Goal: Information Seeking & Learning: Learn about a topic

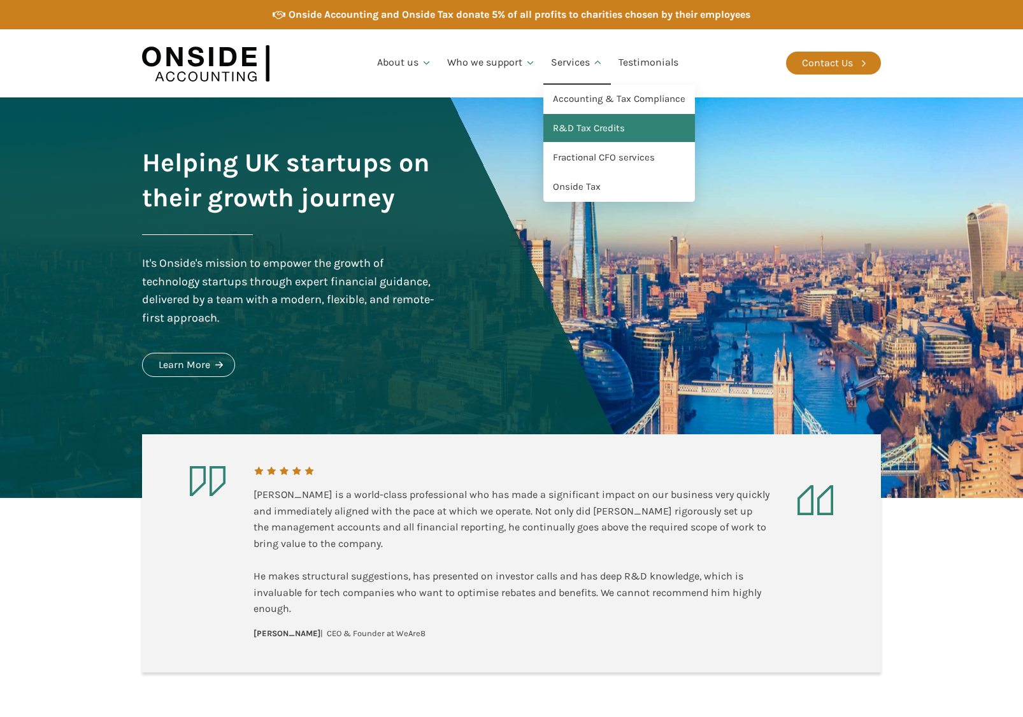
click at [601, 121] on link "R&D Tax Credits" at bounding box center [619, 128] width 152 height 29
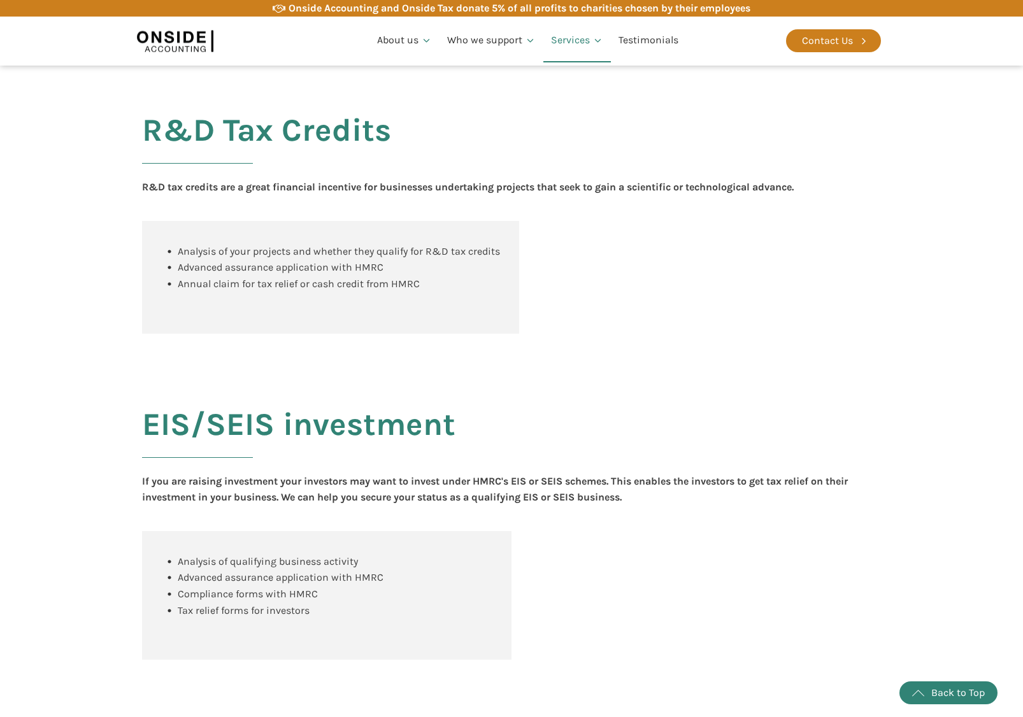
scroll to position [977, 0]
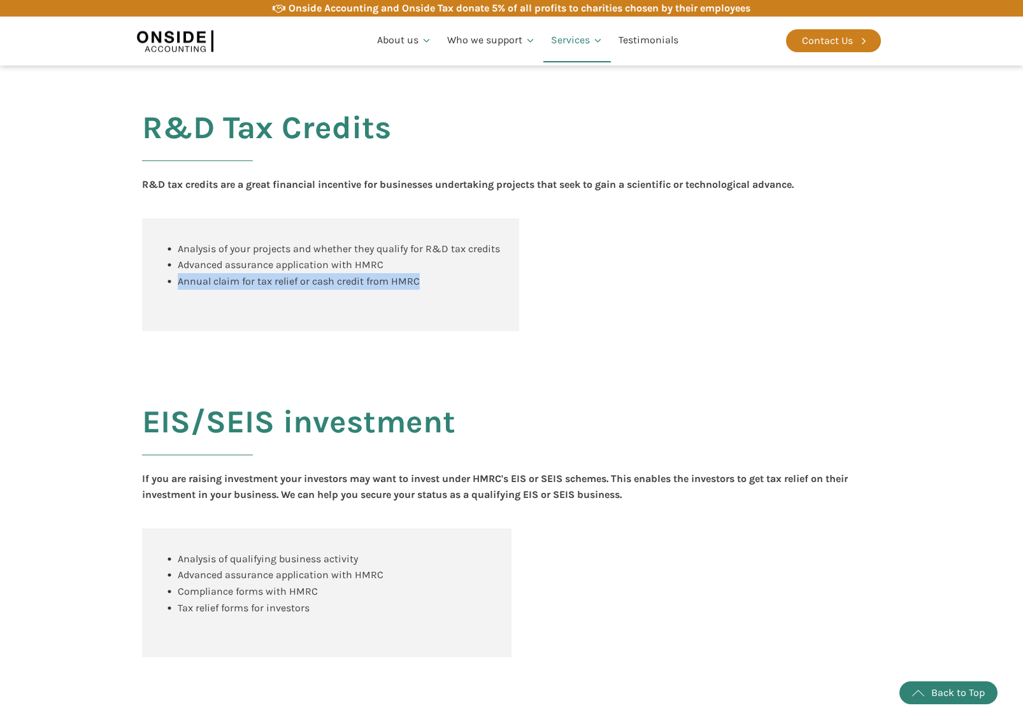
drag, startPoint x: 425, startPoint y: 297, endPoint x: 161, endPoint y: 297, distance: 264.3
click at [162, 290] on div "Analysis of your projects and whether they qualify for R&D tax credits Advanced…" at bounding box center [330, 265] width 339 height 49
click at [97, 297] on section "R&D Tax Credits R&D tax credits are a great financial incentive for businesses …" at bounding box center [511, 209] width 1023 height 294
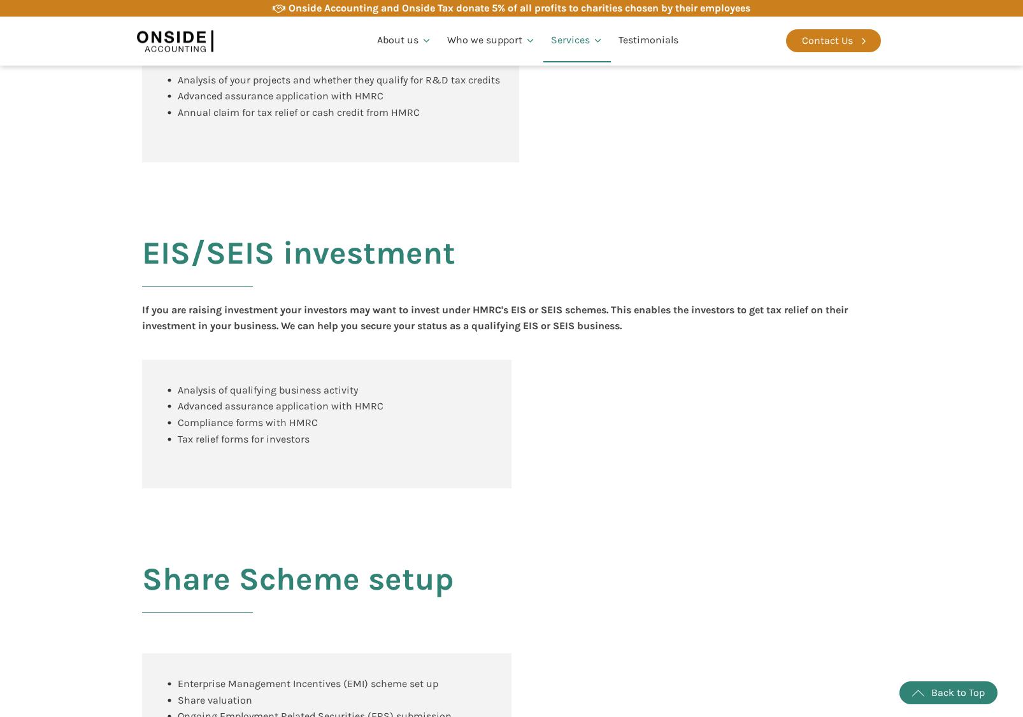
scroll to position [1205, 0]
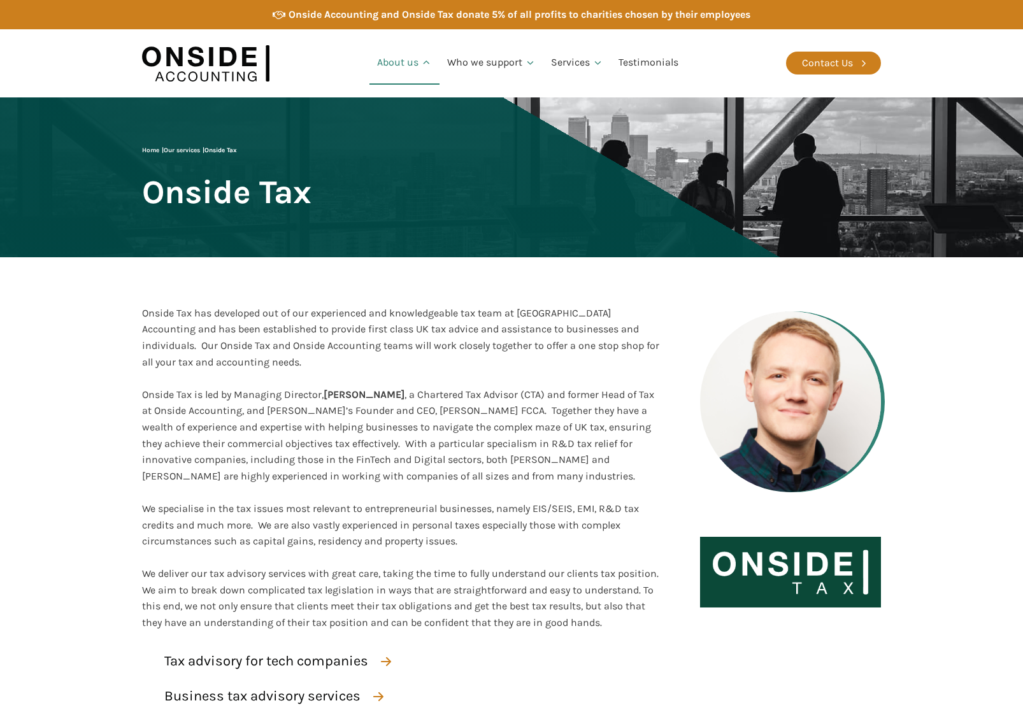
click at [421, 64] on icon at bounding box center [426, 62] width 11 height 11
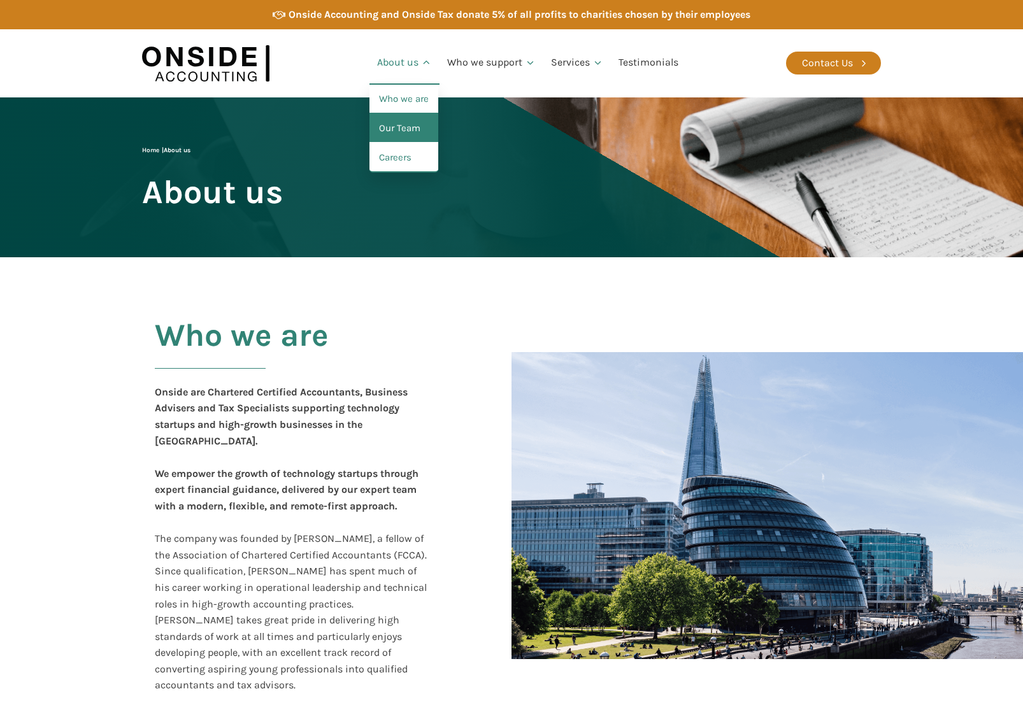
click at [399, 138] on link "Our Team" at bounding box center [403, 128] width 69 height 29
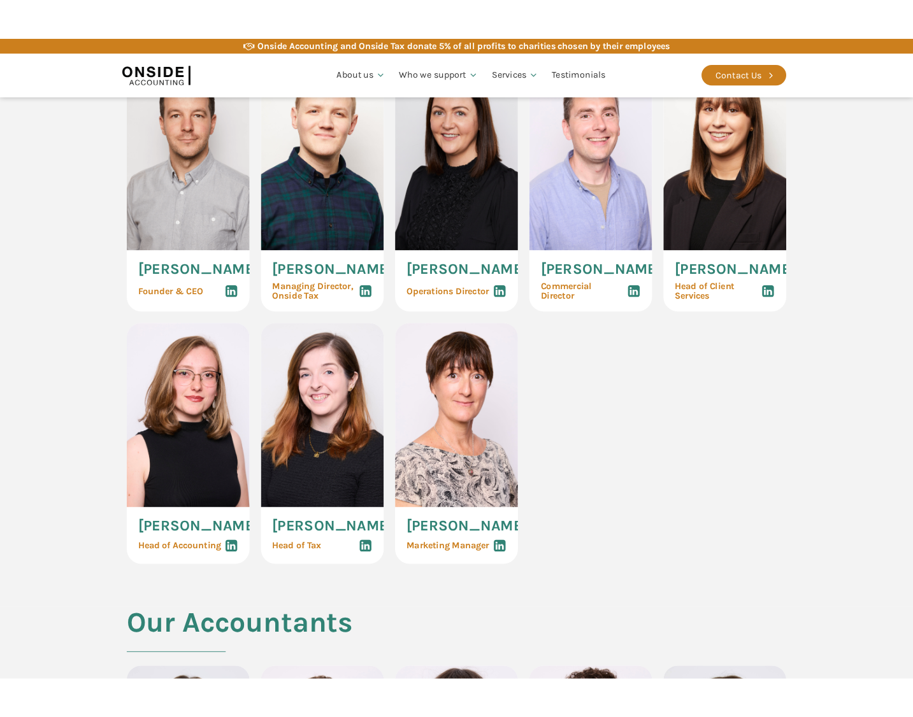
scroll to position [534, 0]
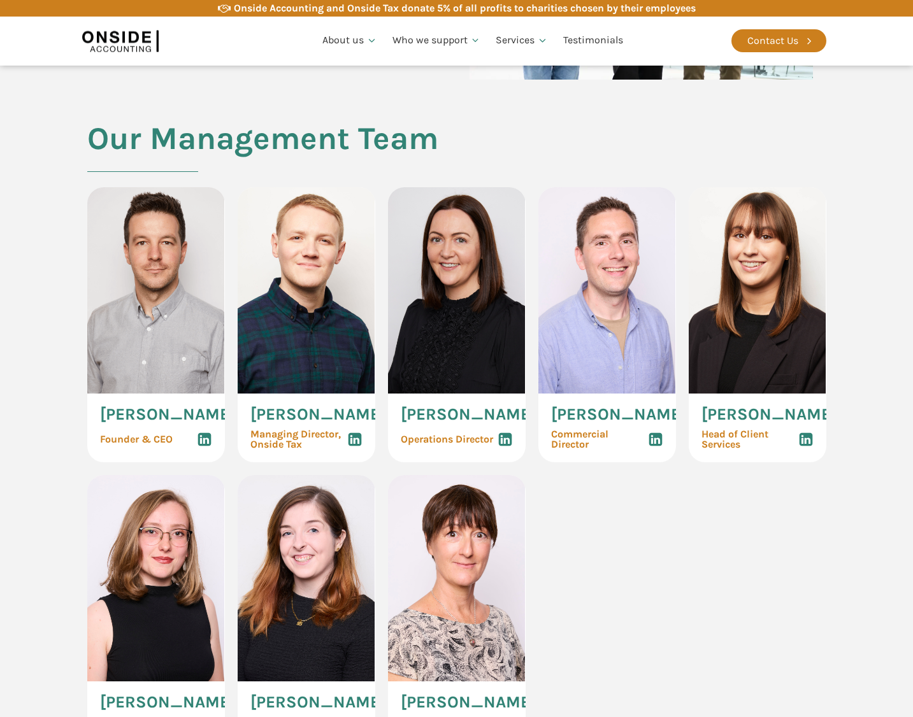
click at [163, 373] on img at bounding box center [156, 290] width 138 height 206
click at [170, 278] on img at bounding box center [156, 290] width 138 height 206
click at [212, 450] on div "Martin Brennan Founder & CEO" at bounding box center [156, 428] width 138 height 69
click at [209, 446] on use at bounding box center [203, 439] width 13 height 13
